Goal: Task Accomplishment & Management: Manage account settings

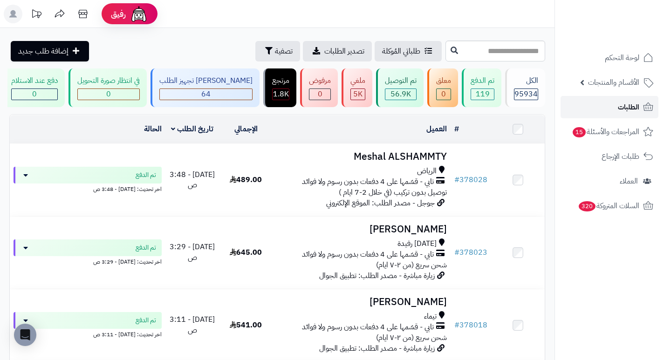
click at [605, 109] on link "الطلبات" at bounding box center [610, 107] width 98 height 22
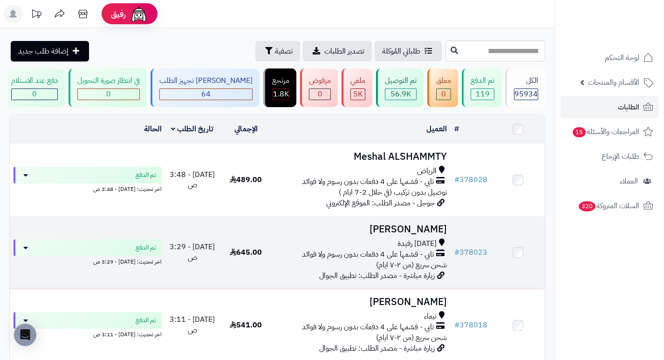
click at [426, 235] on h3 "[PERSON_NAME]" at bounding box center [362, 229] width 171 height 11
